Goal: Entertainment & Leisure: Browse casually

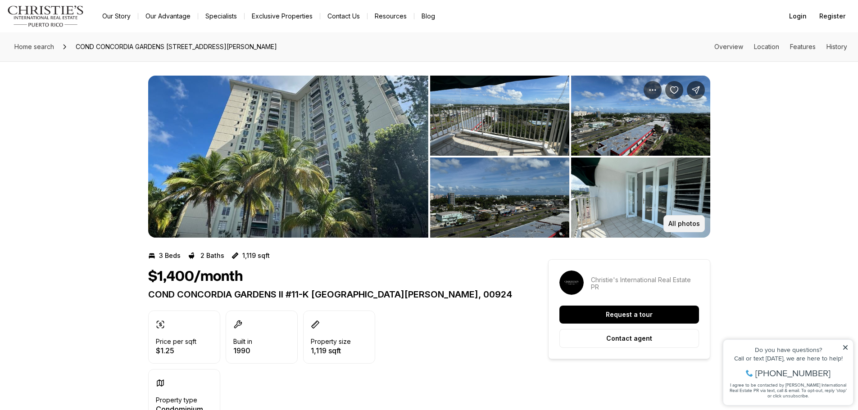
click at [687, 224] on p "All photos" at bounding box center [685, 223] width 32 height 7
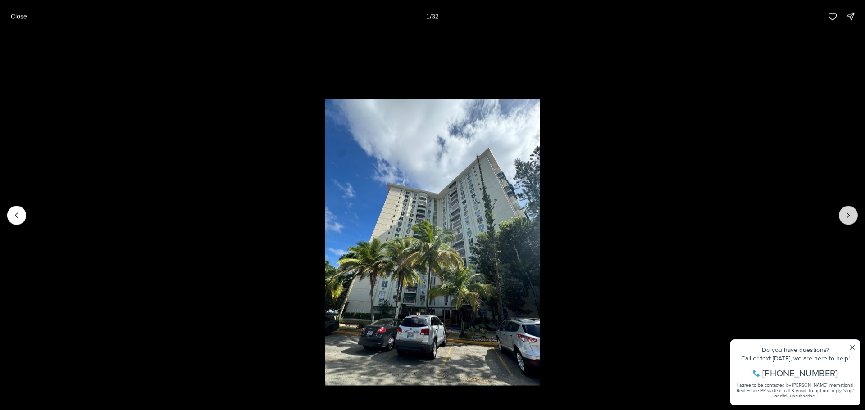
click at [852, 217] on icon "Next slide" at bounding box center [848, 215] width 9 height 9
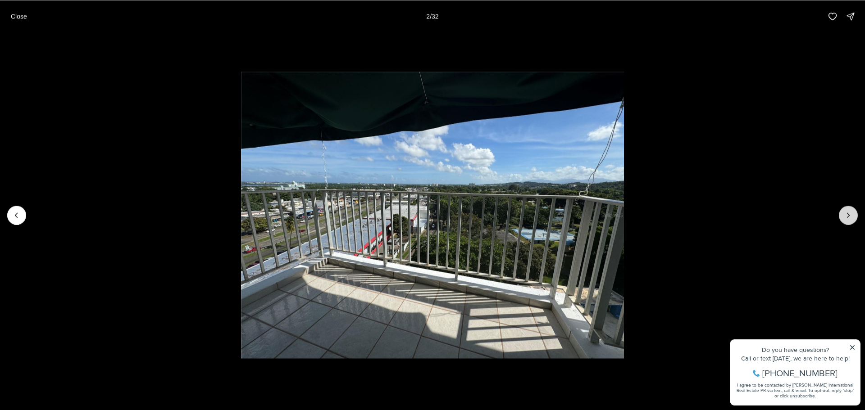
click at [843, 215] on button "Next slide" at bounding box center [848, 215] width 19 height 19
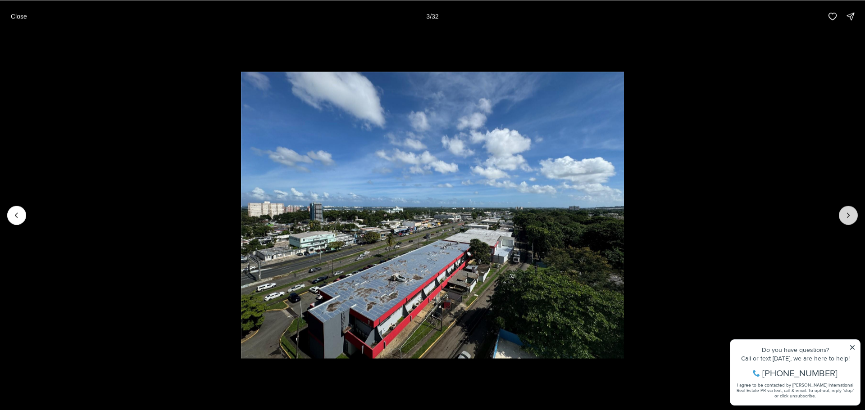
click at [850, 214] on icon "Next slide" at bounding box center [848, 215] width 9 height 9
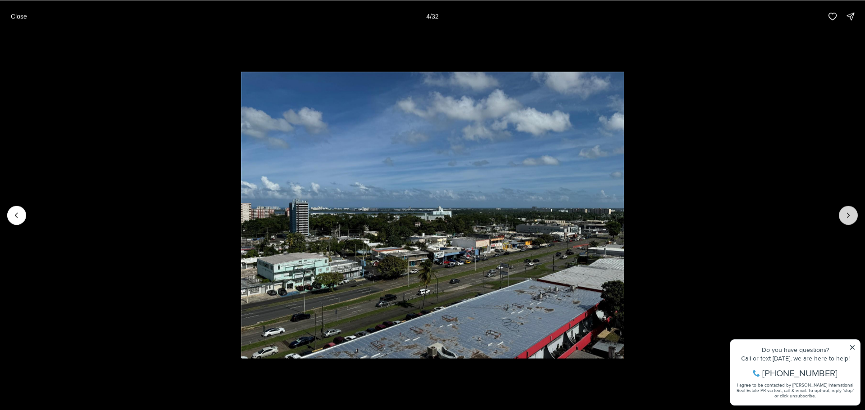
click at [848, 213] on icon "Next slide" at bounding box center [849, 215] width 2 height 5
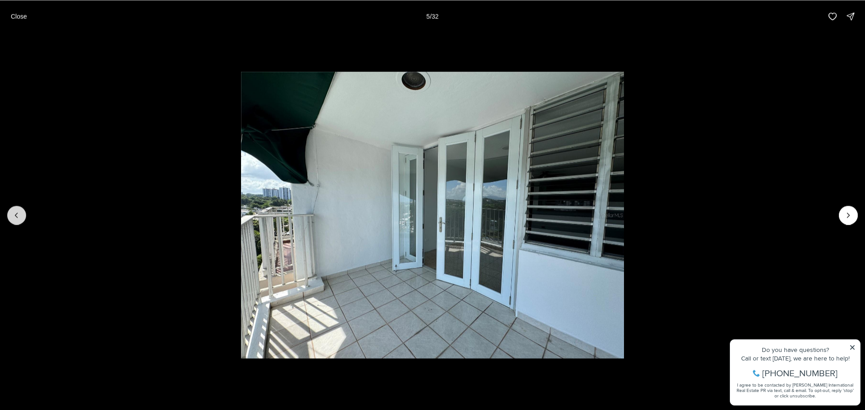
click at [19, 220] on button "Previous slide" at bounding box center [16, 215] width 19 height 19
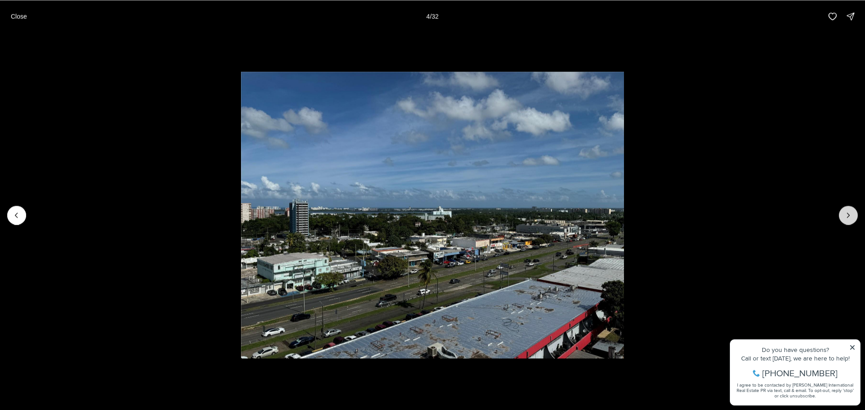
click at [849, 211] on icon "Next slide" at bounding box center [848, 215] width 9 height 9
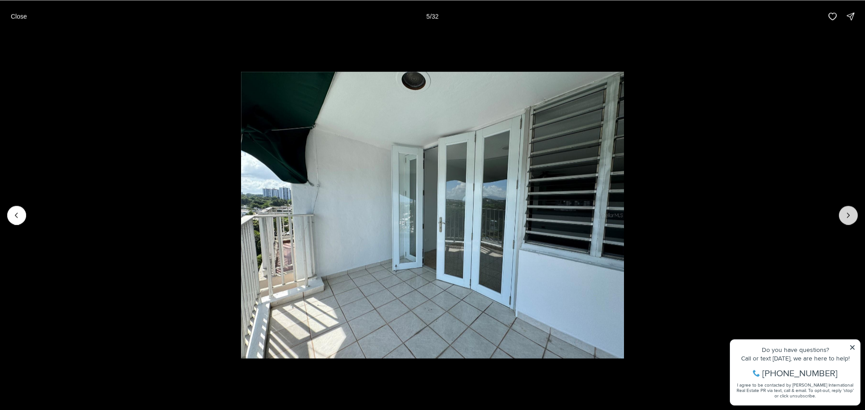
click at [846, 213] on icon "Next slide" at bounding box center [848, 215] width 9 height 9
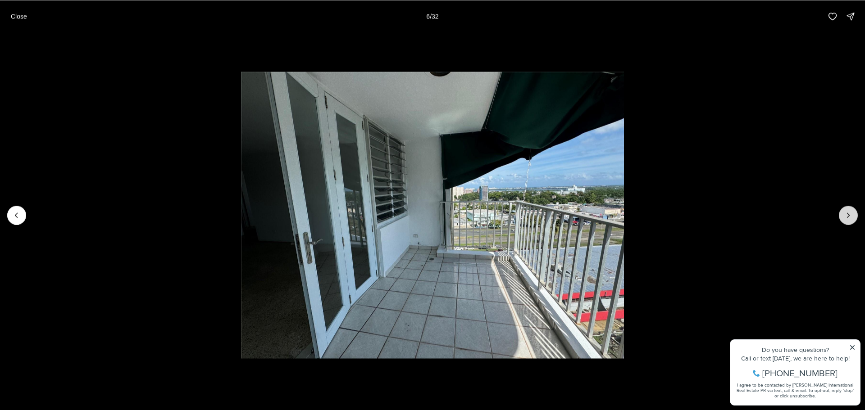
click at [844, 214] on icon "Next slide" at bounding box center [848, 215] width 9 height 9
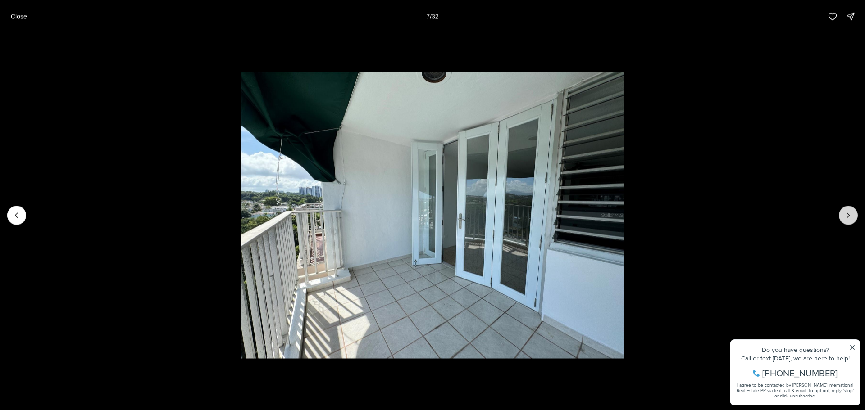
click at [844, 214] on icon "Next slide" at bounding box center [848, 215] width 9 height 9
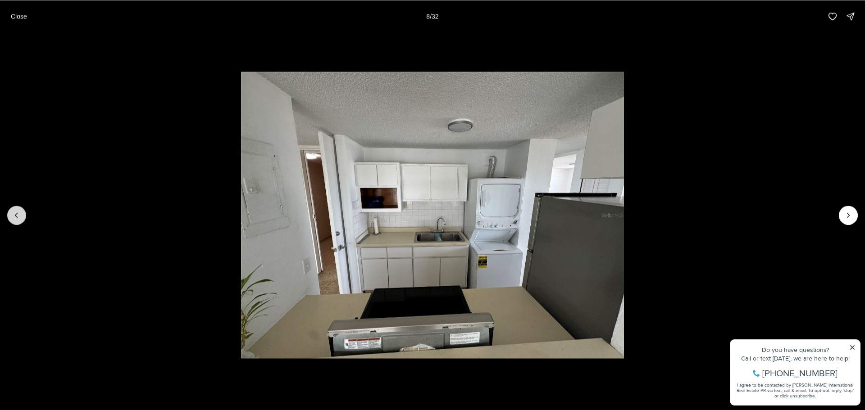
click at [23, 215] on button "Previous slide" at bounding box center [16, 215] width 19 height 19
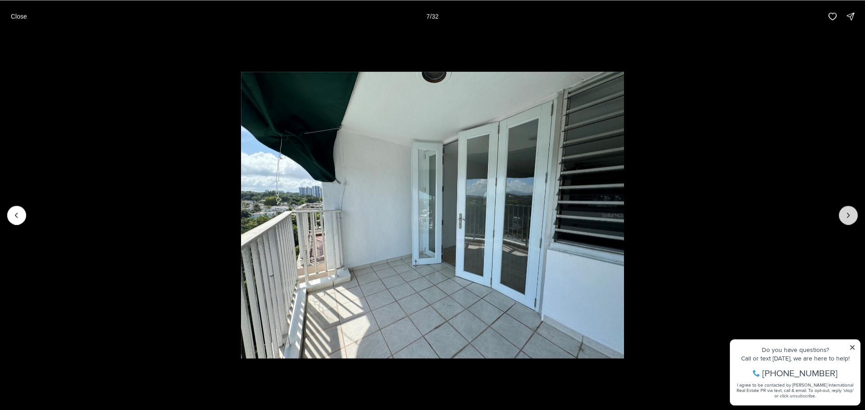
click at [848, 211] on icon "Next slide" at bounding box center [848, 215] width 9 height 9
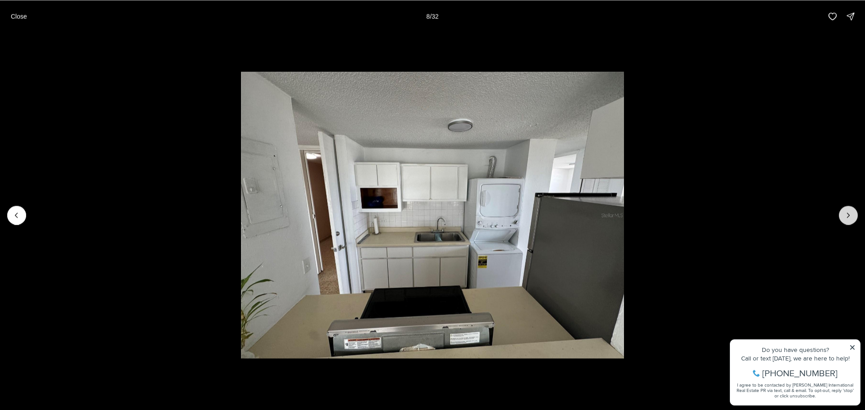
click at [841, 217] on button "Next slide" at bounding box center [848, 215] width 19 height 19
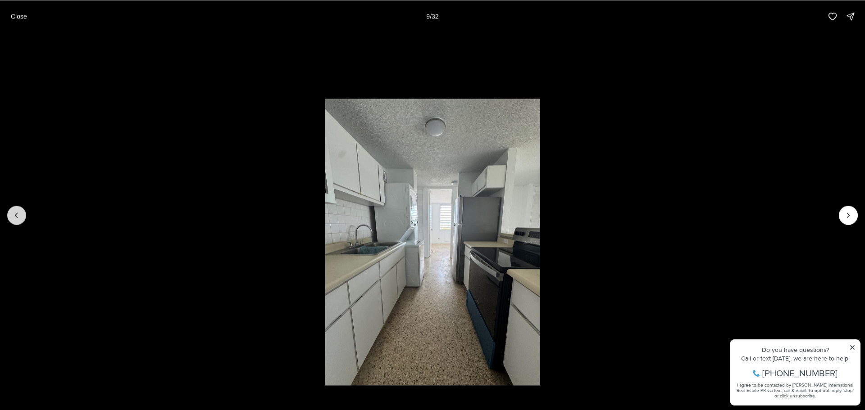
click at [18, 216] on icon "Previous slide" at bounding box center [16, 215] width 9 height 9
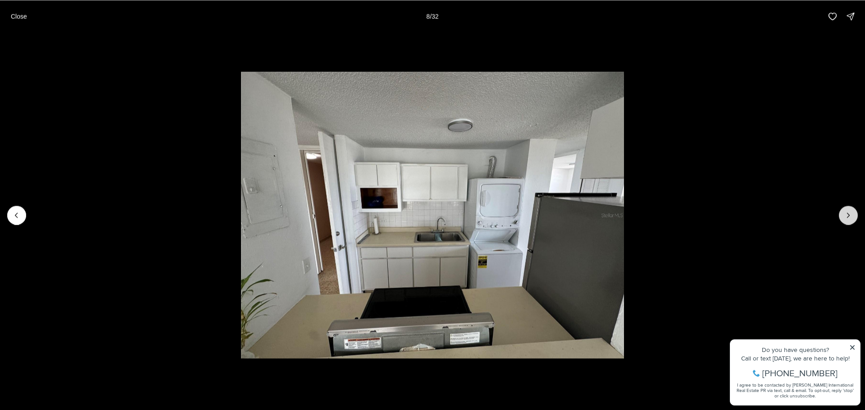
click at [846, 214] on icon "Next slide" at bounding box center [848, 215] width 9 height 9
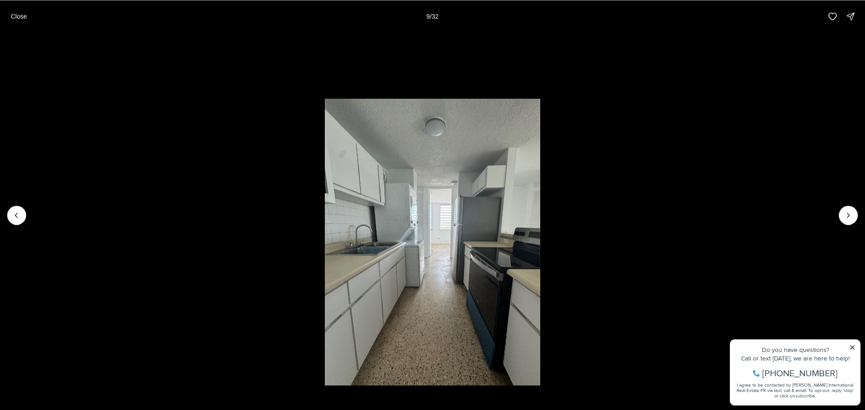
click at [7, 219] on li "9 of 32" at bounding box center [432, 214] width 865 height 365
click at [18, 218] on icon "Previous slide" at bounding box center [16, 215] width 9 height 9
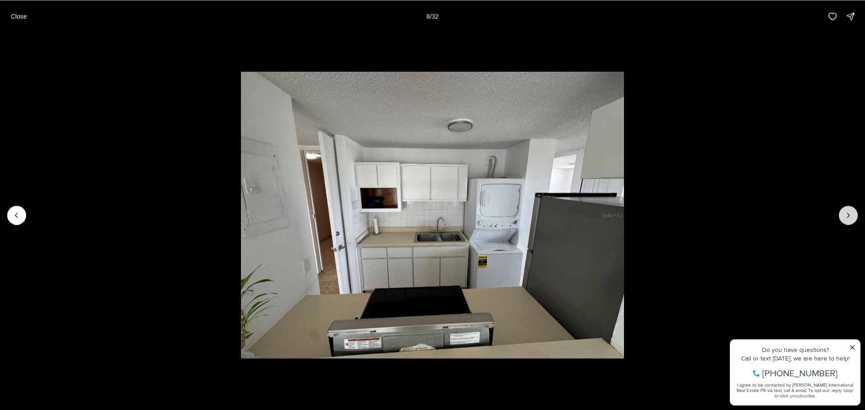
click at [845, 214] on icon "Next slide" at bounding box center [848, 215] width 9 height 9
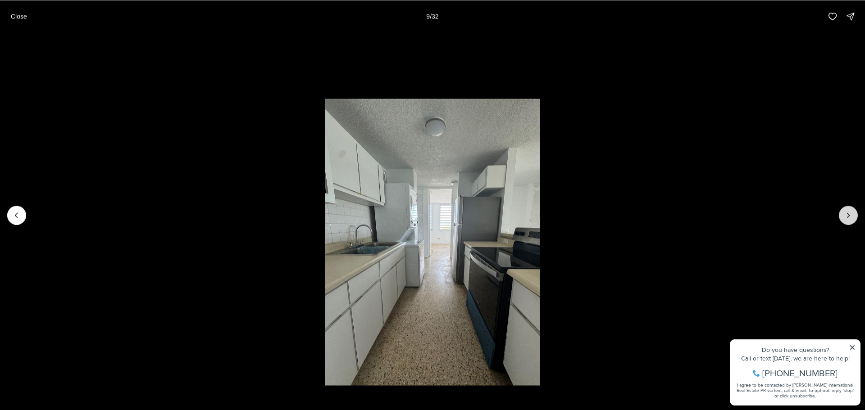
click at [850, 219] on icon "Next slide" at bounding box center [848, 215] width 9 height 9
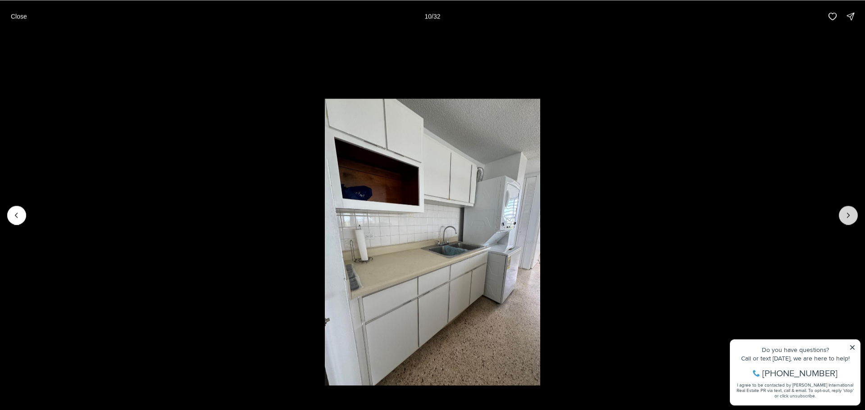
click at [849, 214] on icon "Next slide" at bounding box center [848, 215] width 9 height 9
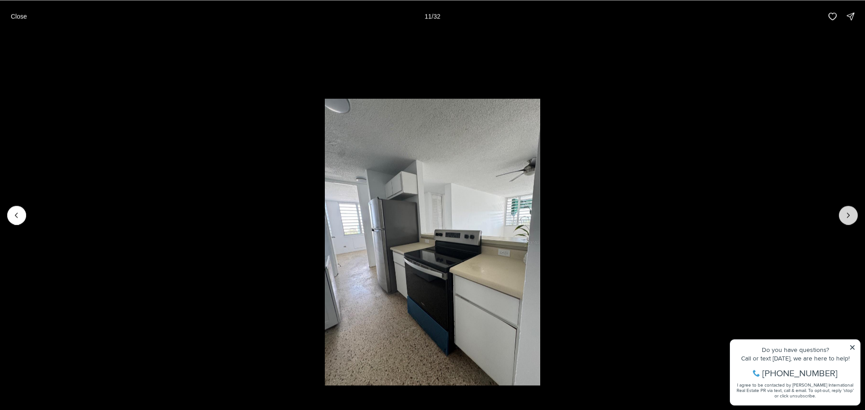
click at [848, 216] on icon "Next slide" at bounding box center [848, 215] width 9 height 9
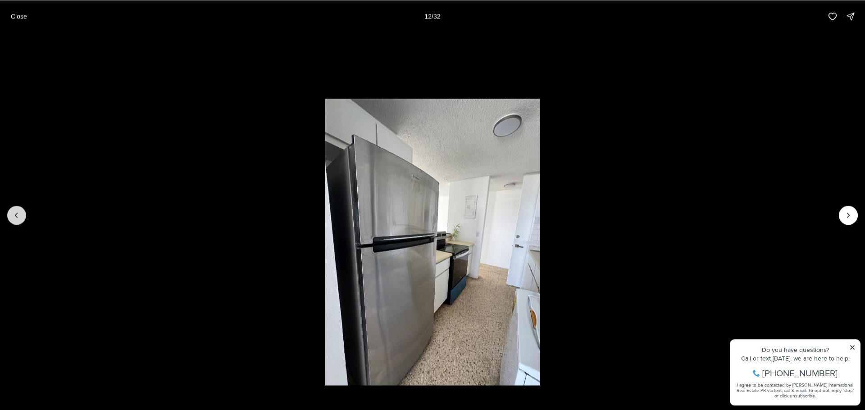
click at [14, 214] on icon "Previous slide" at bounding box center [16, 215] width 9 height 9
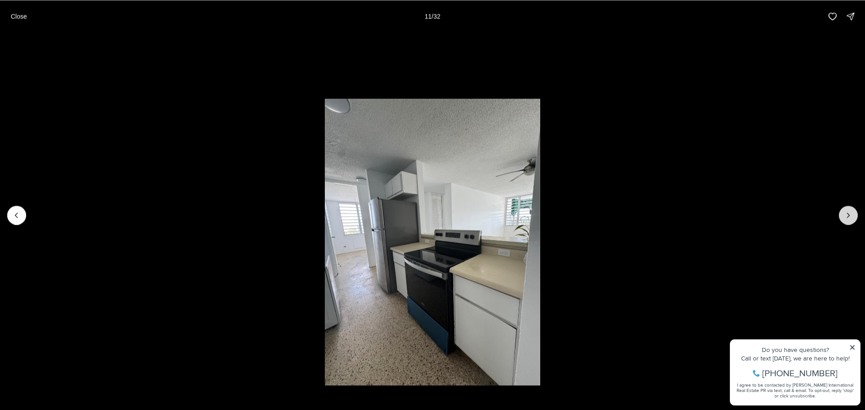
click at [851, 211] on icon "Next slide" at bounding box center [848, 215] width 9 height 9
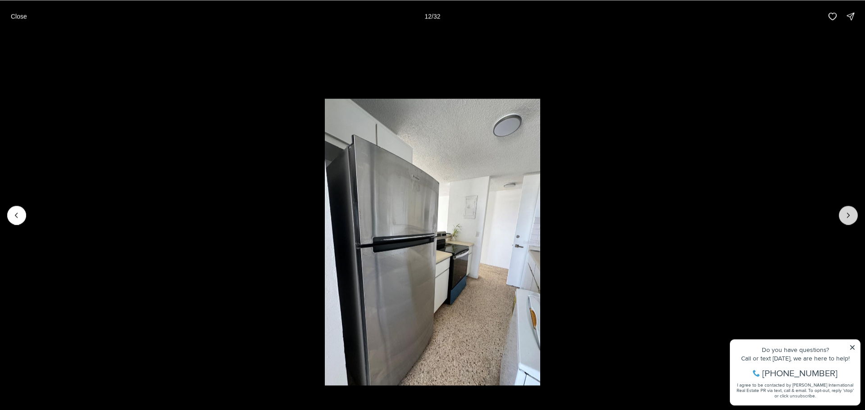
click at [851, 212] on icon "Next slide" at bounding box center [848, 215] width 9 height 9
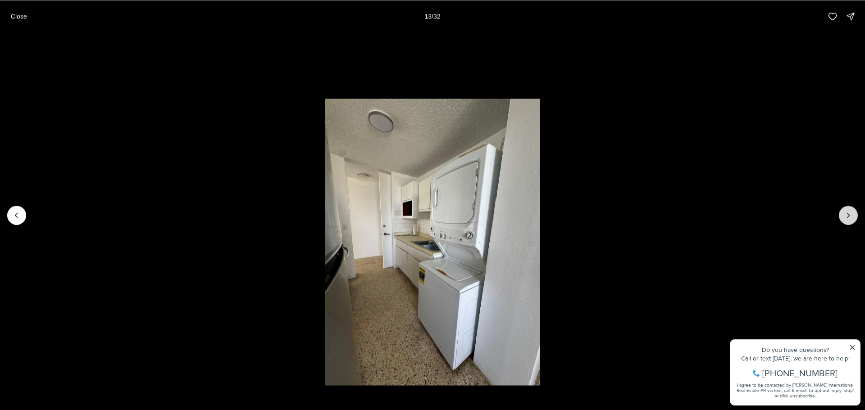
click at [846, 217] on icon "Next slide" at bounding box center [848, 215] width 9 height 9
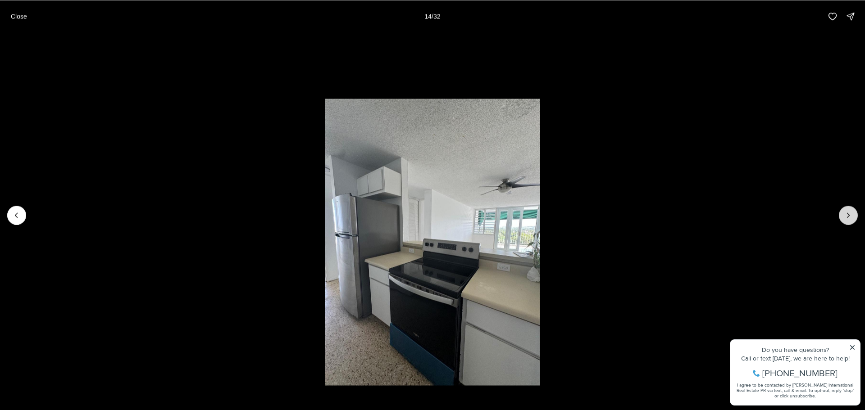
click at [846, 217] on icon "Next slide" at bounding box center [848, 215] width 9 height 9
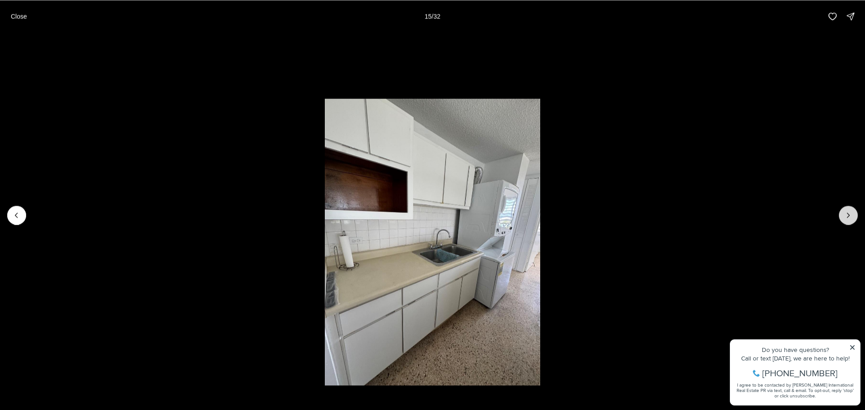
click at [846, 217] on icon "Next slide" at bounding box center [848, 215] width 9 height 9
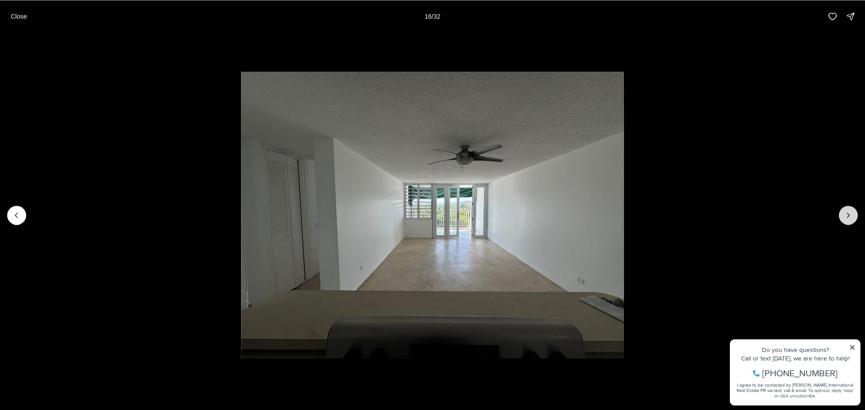
click at [844, 216] on icon "Next slide" at bounding box center [848, 215] width 9 height 9
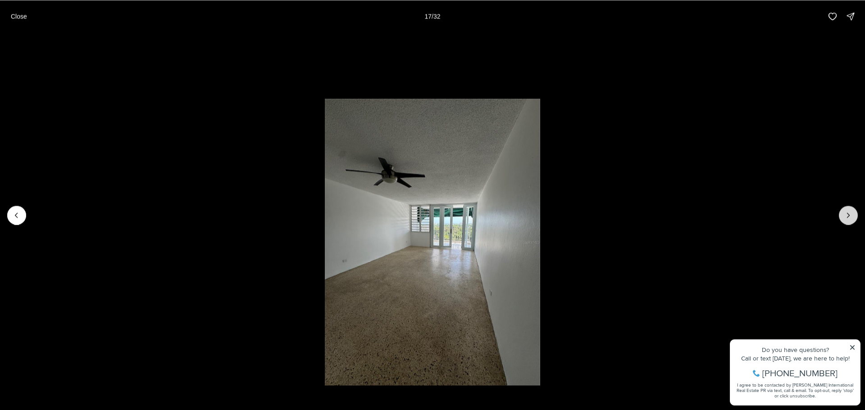
click at [844, 216] on icon "Next slide" at bounding box center [848, 215] width 9 height 9
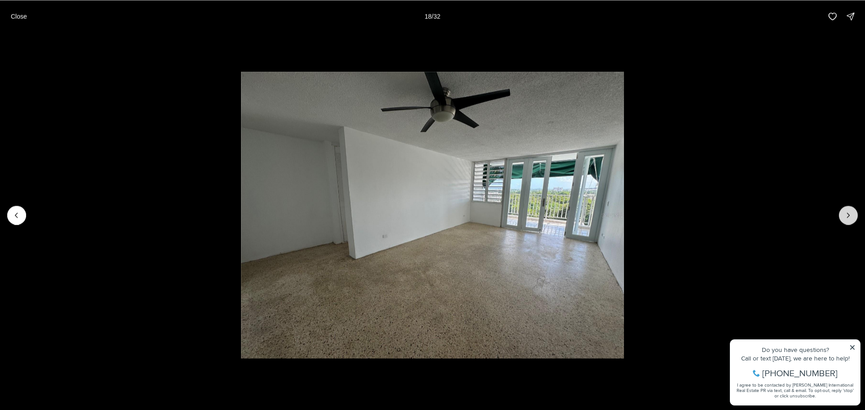
click at [844, 216] on icon "Next slide" at bounding box center [848, 215] width 9 height 9
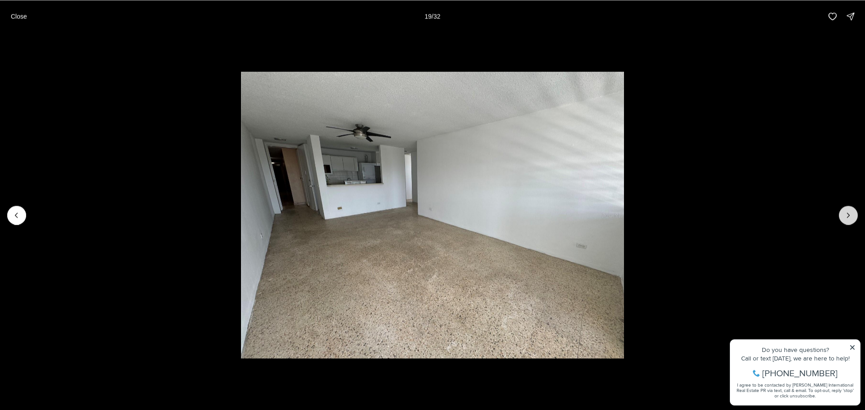
click at [844, 216] on icon "Next slide" at bounding box center [848, 215] width 9 height 9
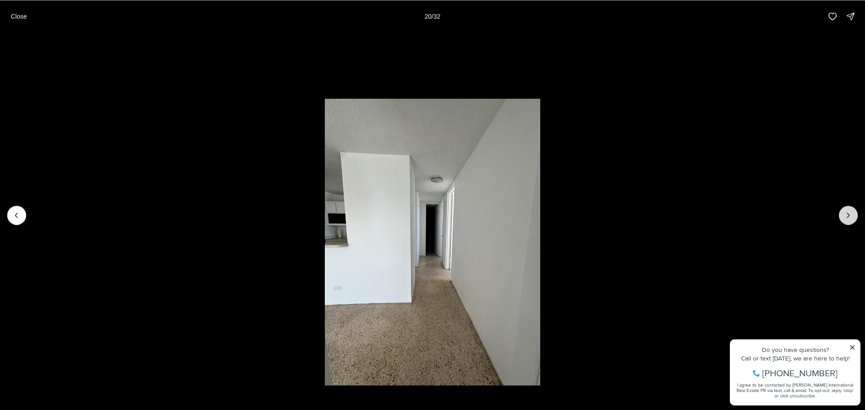
click at [844, 216] on icon "Next slide" at bounding box center [848, 215] width 9 height 9
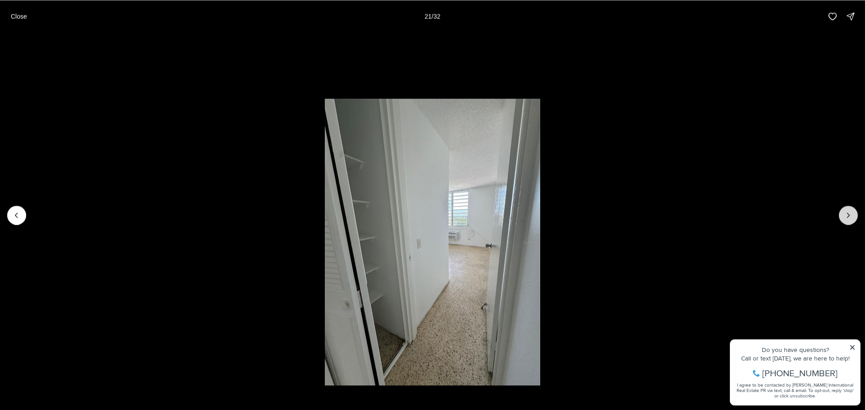
click at [844, 216] on icon "Next slide" at bounding box center [848, 215] width 9 height 9
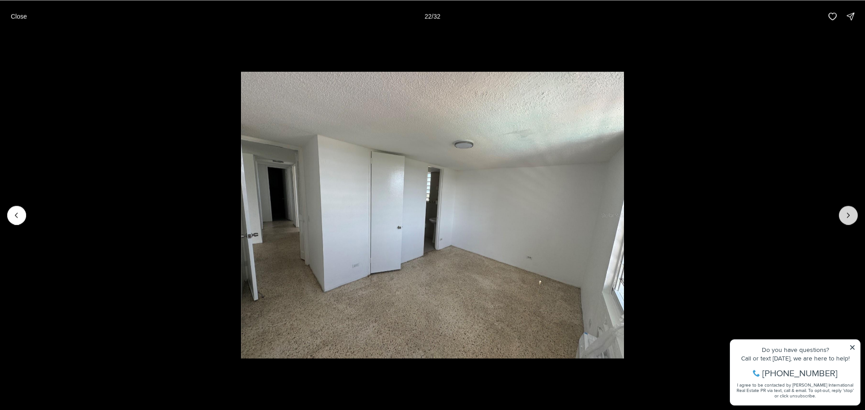
click at [844, 218] on button "Next slide" at bounding box center [848, 215] width 19 height 19
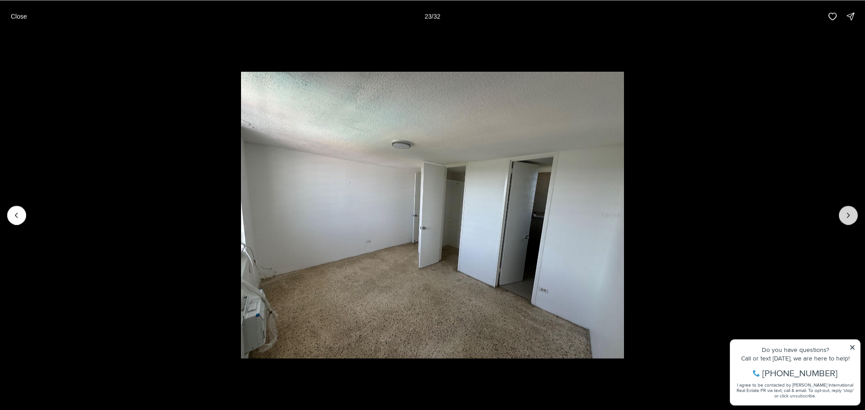
click at [844, 218] on button "Next slide" at bounding box center [848, 215] width 19 height 19
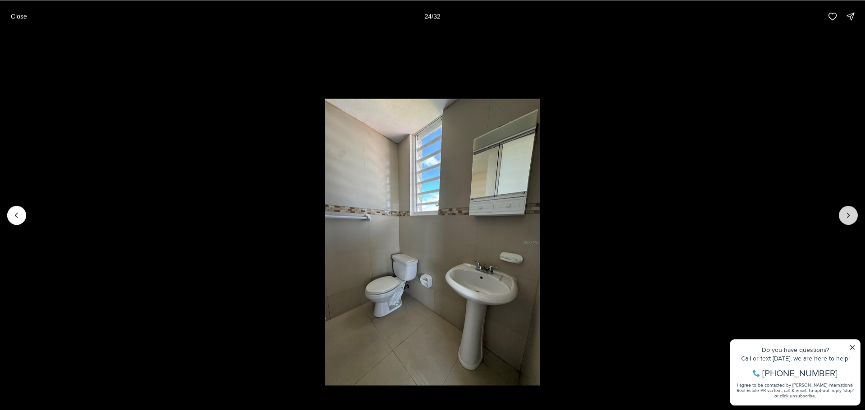
click at [844, 218] on button "Next slide" at bounding box center [848, 215] width 19 height 19
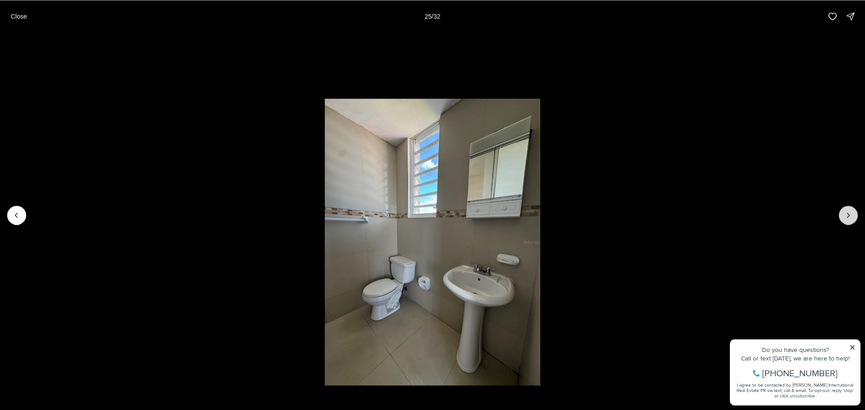
click at [844, 218] on button "Next slide" at bounding box center [848, 215] width 19 height 19
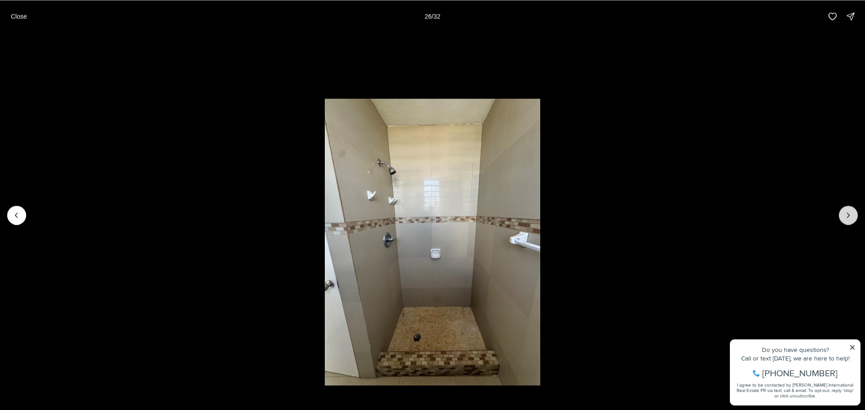
click at [844, 218] on button "Next slide" at bounding box center [848, 215] width 19 height 19
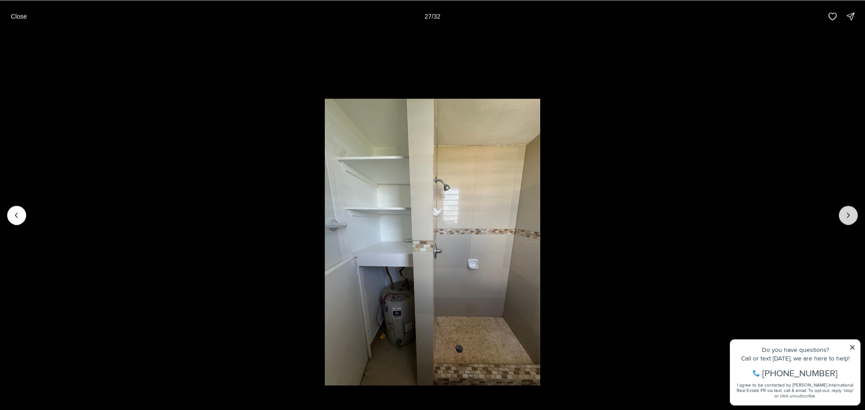
click at [844, 218] on button "Next slide" at bounding box center [848, 215] width 19 height 19
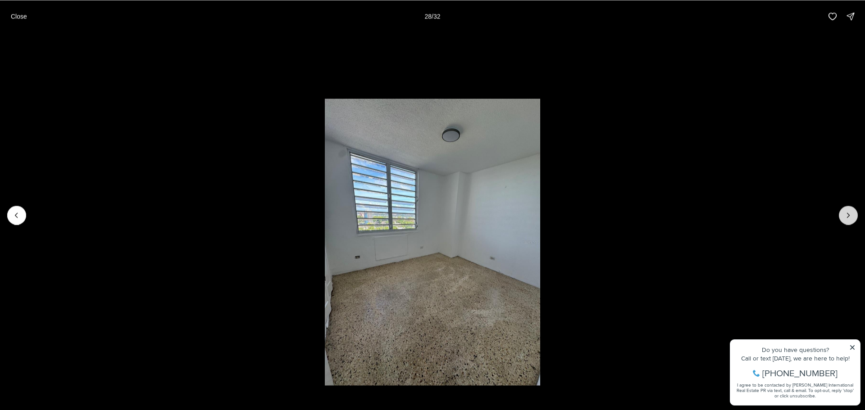
click at [843, 219] on button "Next slide" at bounding box center [848, 215] width 19 height 19
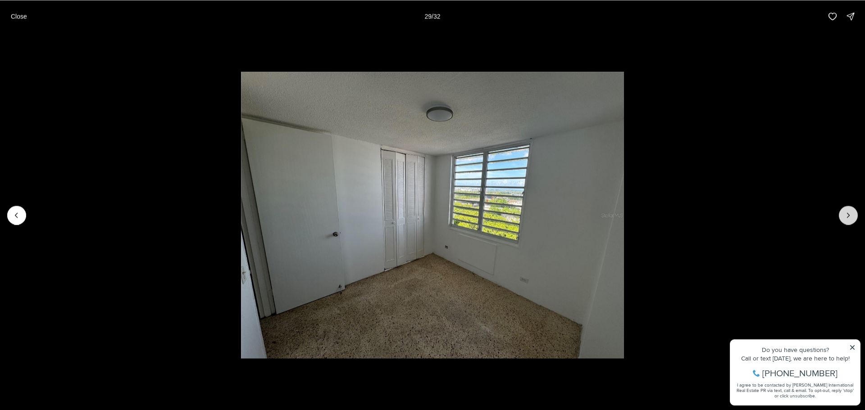
click at [843, 220] on button "Next slide" at bounding box center [848, 215] width 19 height 19
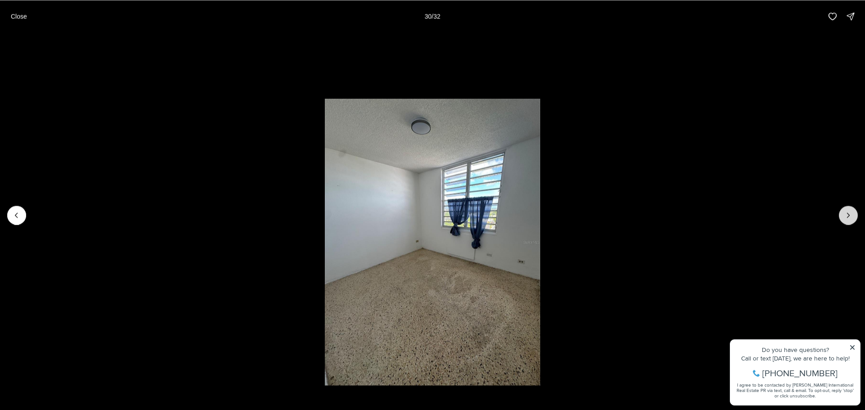
click at [843, 220] on button "Next slide" at bounding box center [848, 215] width 19 height 19
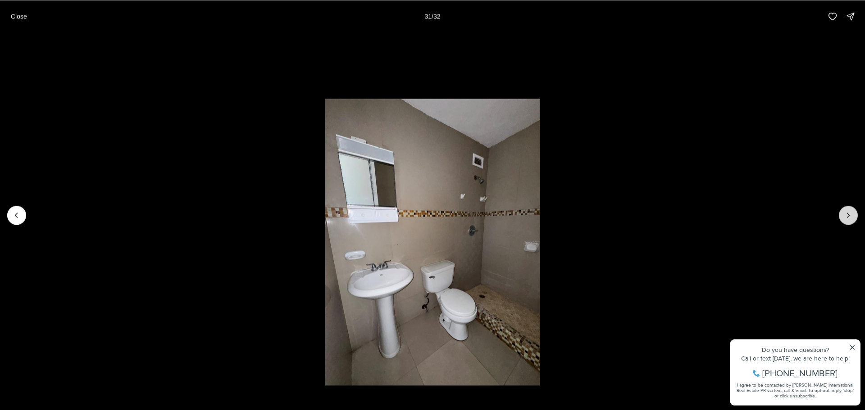
click at [843, 219] on button "Next slide" at bounding box center [848, 215] width 19 height 19
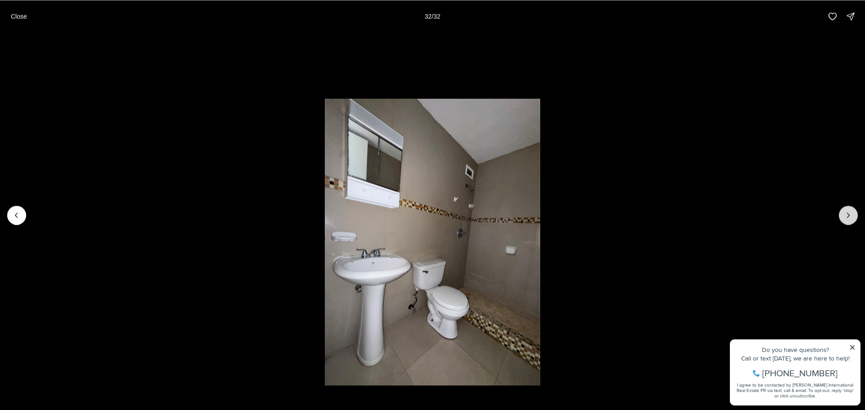
click at [843, 219] on div at bounding box center [848, 215] width 19 height 19
click at [853, 214] on div at bounding box center [848, 215] width 19 height 19
click at [847, 212] on div at bounding box center [848, 215] width 19 height 19
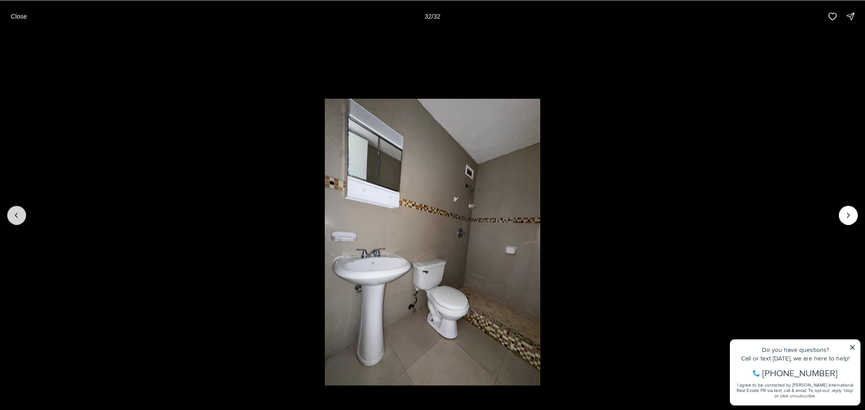
click at [17, 213] on icon "Previous slide" at bounding box center [16, 215] width 2 height 5
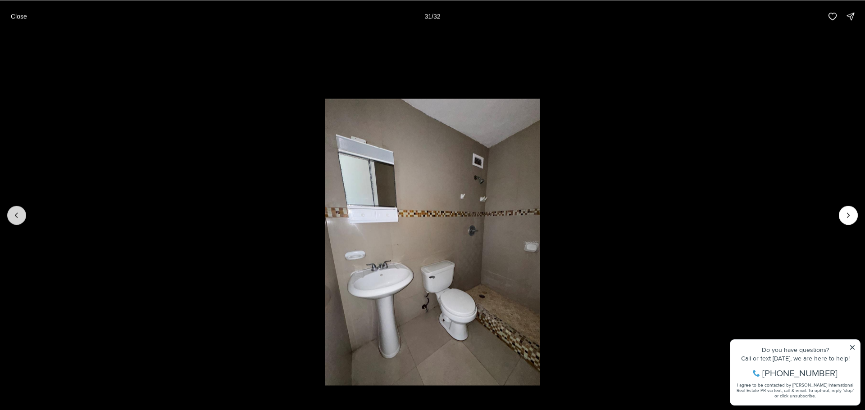
click at [17, 211] on icon "Previous slide" at bounding box center [16, 215] width 9 height 9
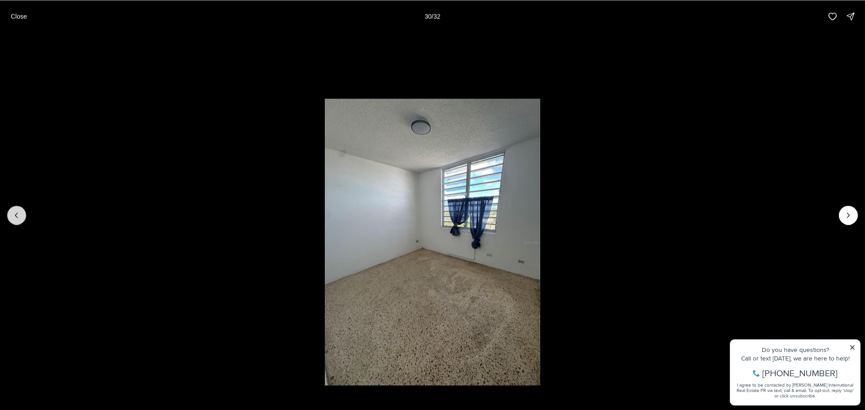
click at [16, 214] on icon "Previous slide" at bounding box center [16, 215] width 2 height 5
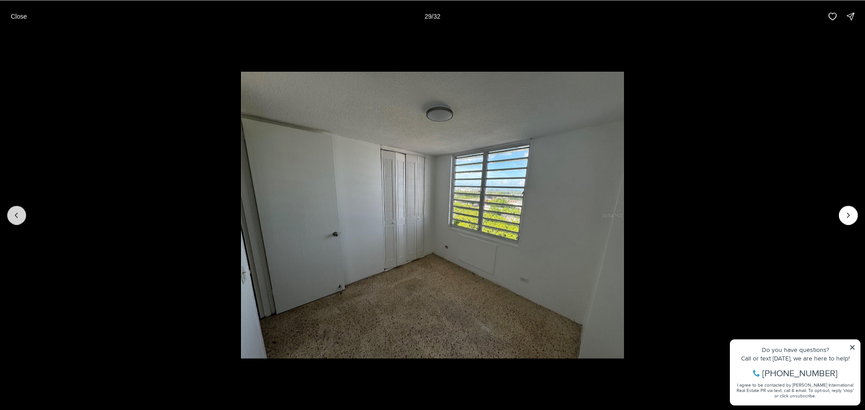
click at [18, 216] on icon "Previous slide" at bounding box center [16, 215] width 9 height 9
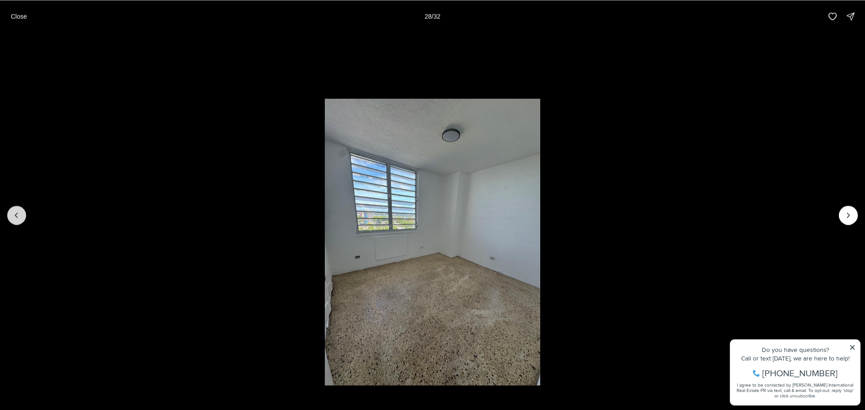
click at [15, 212] on icon "Previous slide" at bounding box center [16, 215] width 9 height 9
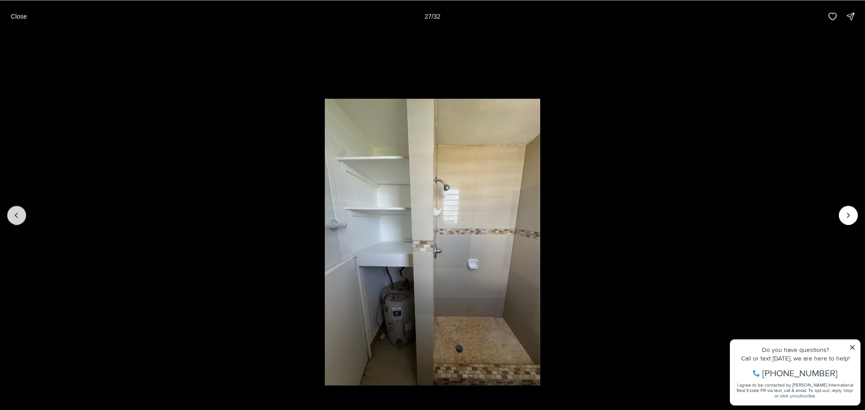
click at [15, 213] on icon "Previous slide" at bounding box center [16, 215] width 9 height 9
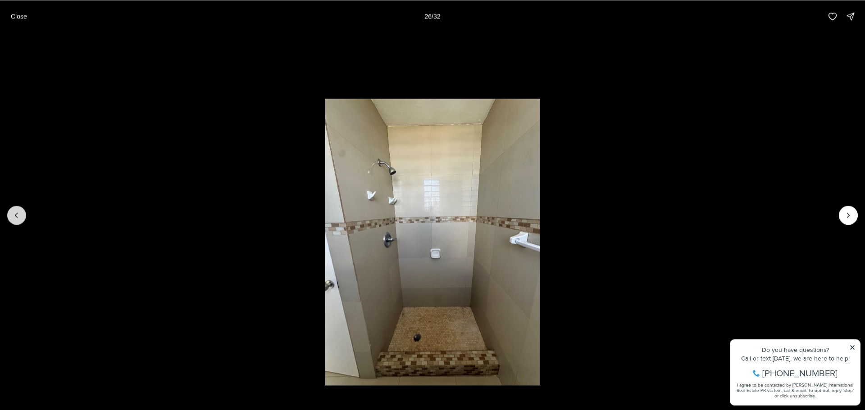
click at [15, 213] on icon "Previous slide" at bounding box center [16, 215] width 9 height 9
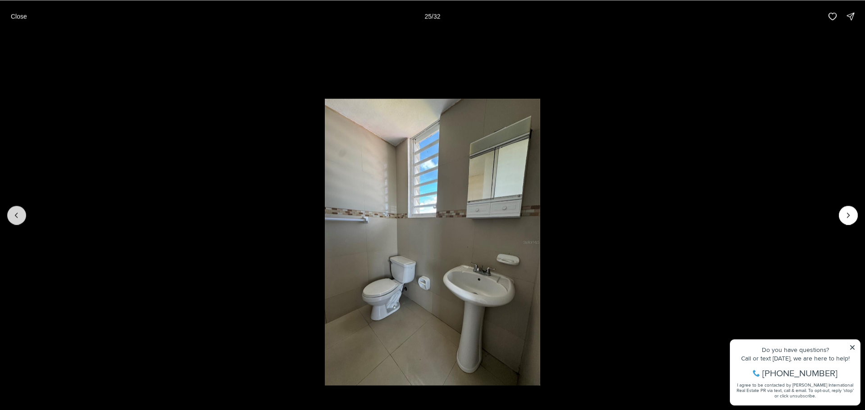
click at [17, 216] on icon "Previous slide" at bounding box center [16, 215] width 9 height 9
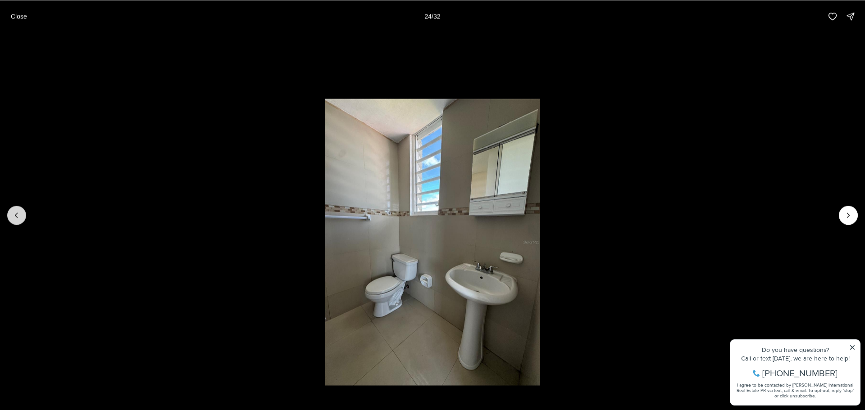
click at [18, 217] on icon "Previous slide" at bounding box center [16, 215] width 9 height 9
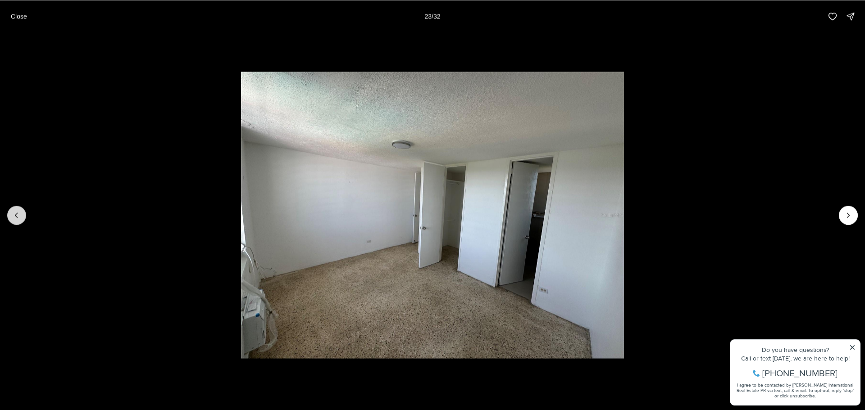
click at [18, 217] on icon "Previous slide" at bounding box center [16, 215] width 9 height 9
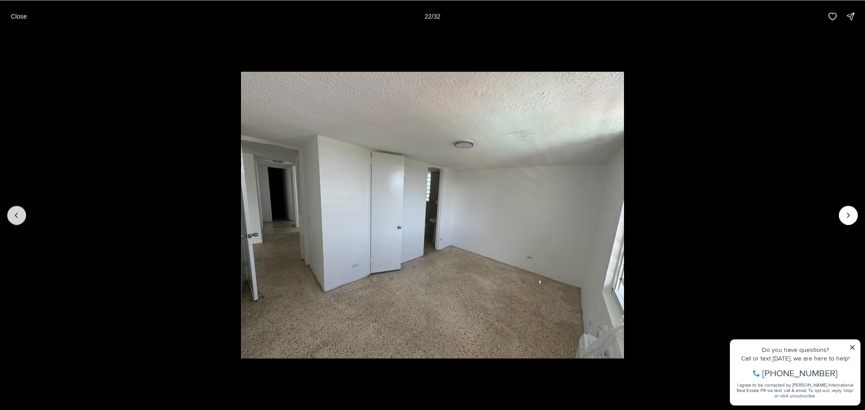
click at [18, 219] on icon "Previous slide" at bounding box center [16, 215] width 9 height 9
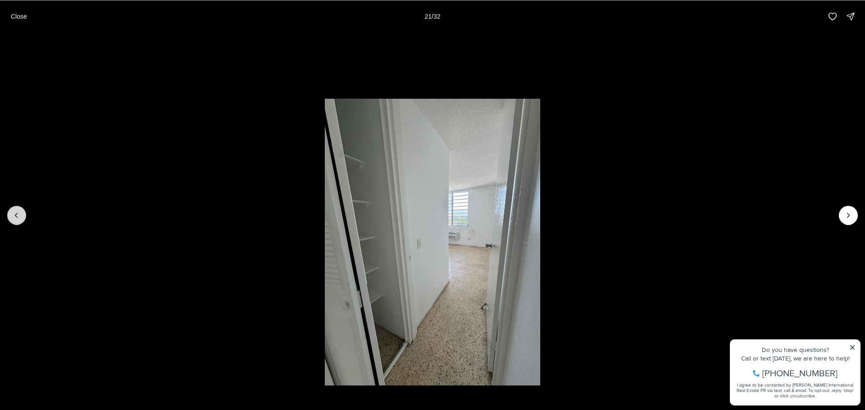
click at [21, 217] on button "Previous slide" at bounding box center [16, 215] width 19 height 19
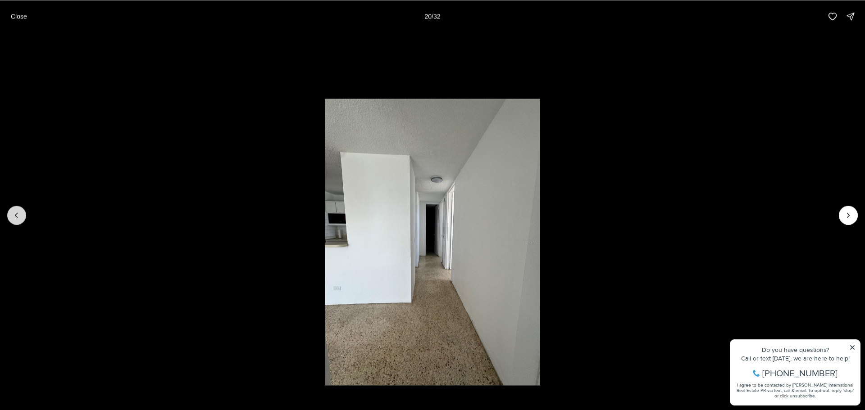
click at [21, 218] on icon "Previous slide" at bounding box center [16, 215] width 9 height 9
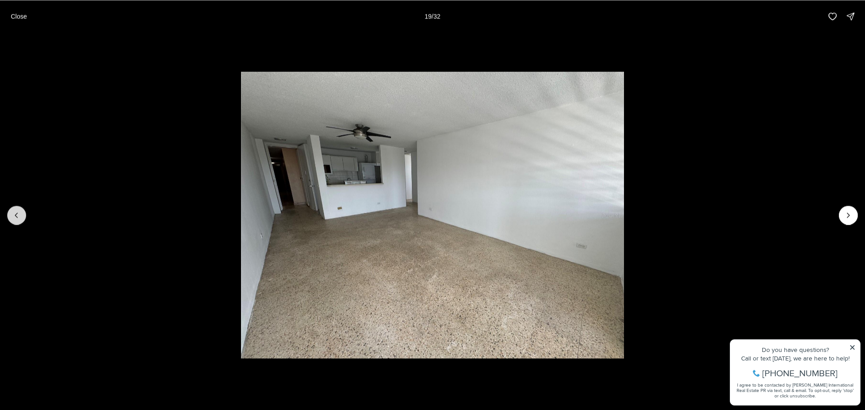
click at [22, 219] on button "Previous slide" at bounding box center [16, 215] width 19 height 19
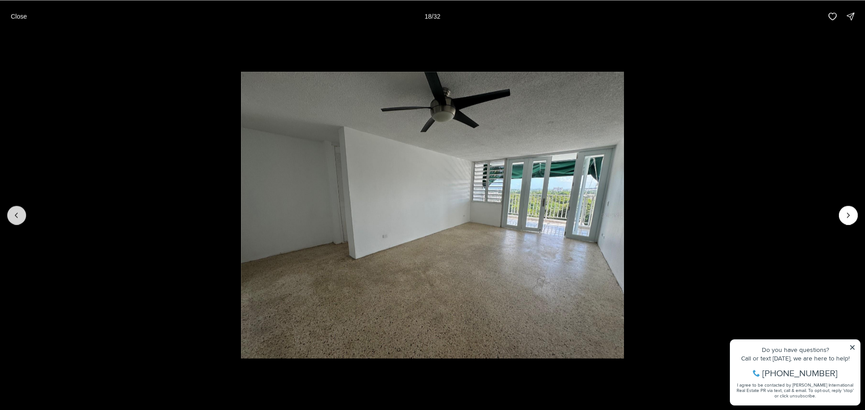
click at [22, 219] on button "Previous slide" at bounding box center [16, 215] width 19 height 19
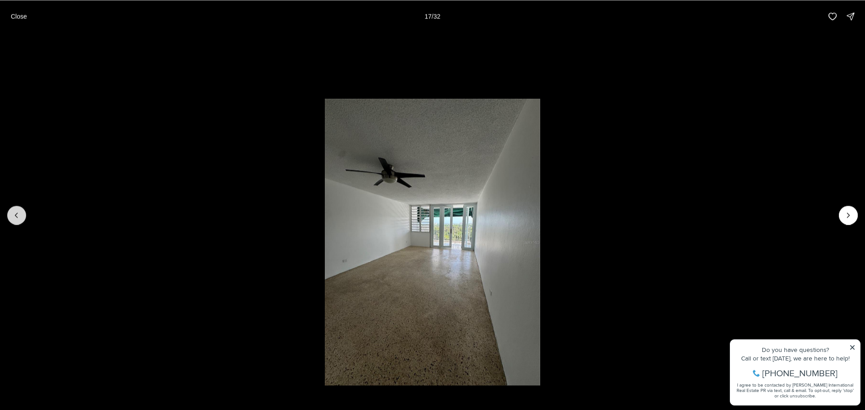
click at [23, 219] on button "Previous slide" at bounding box center [16, 215] width 19 height 19
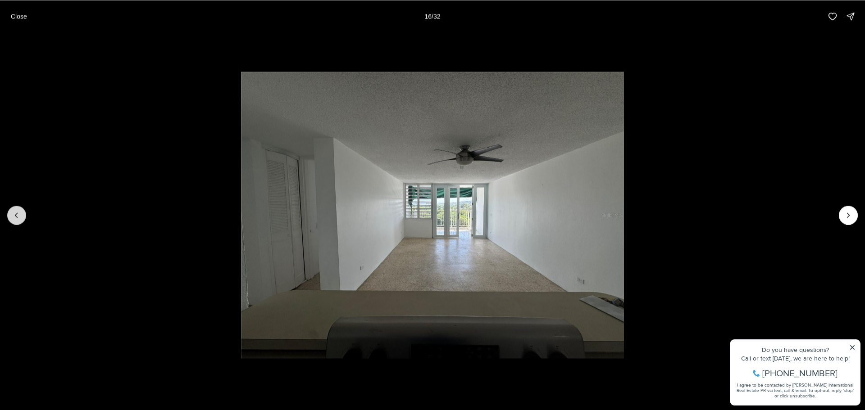
click at [23, 219] on button "Previous slide" at bounding box center [16, 215] width 19 height 19
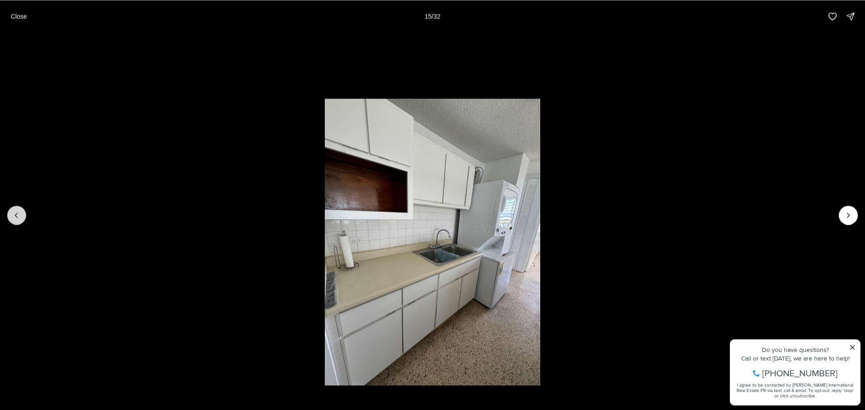
click at [23, 219] on button "Previous slide" at bounding box center [16, 215] width 19 height 19
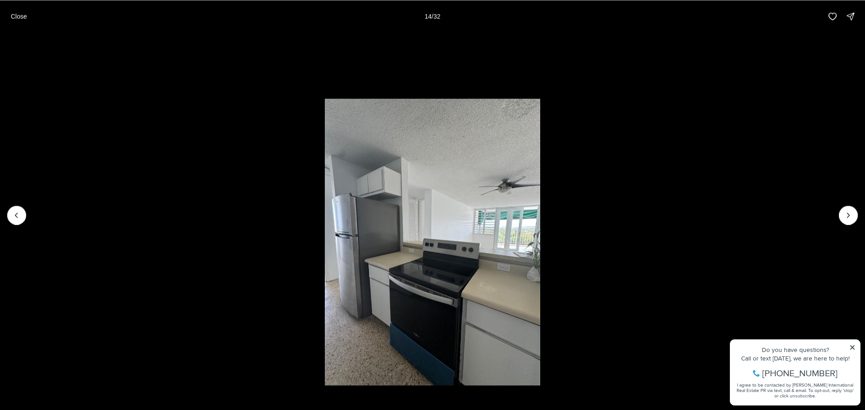
click at [22, 18] on p "Close" at bounding box center [19, 16] width 16 height 7
